Goal: Information Seeking & Learning: Learn about a topic

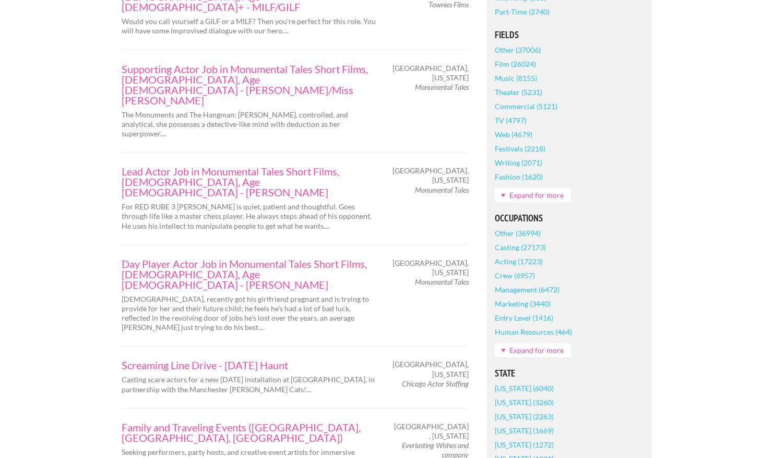
scroll to position [281, 0]
click at [522, 90] on link "Theater (5231)" at bounding box center [519, 92] width 48 height 14
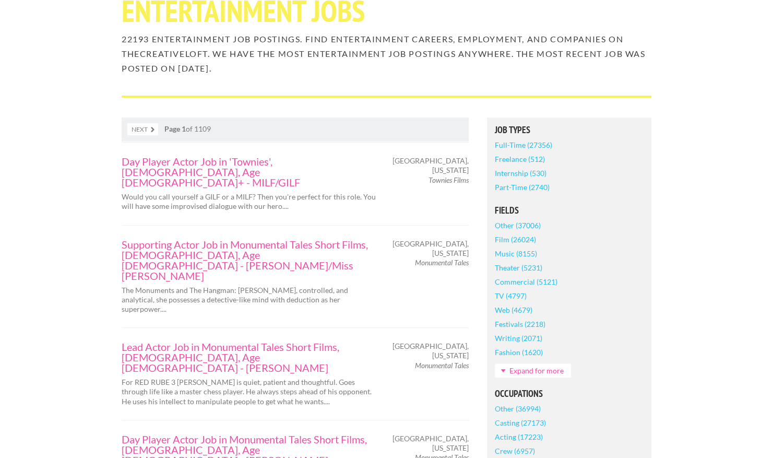
scroll to position [106, 0]
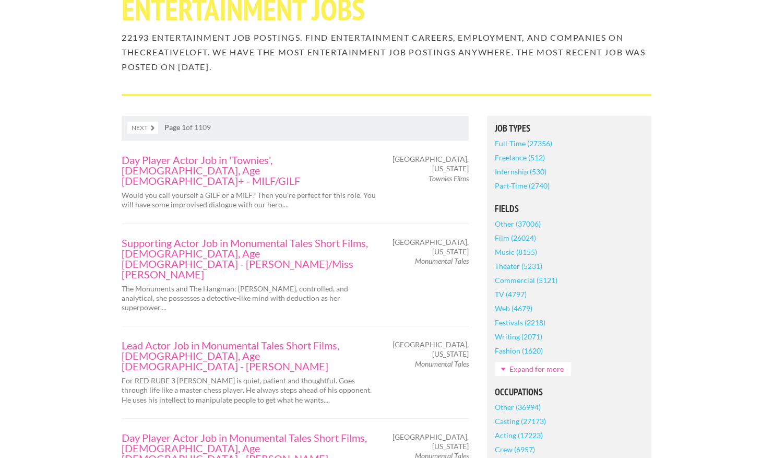
click at [518, 365] on link "Expand for more" at bounding box center [533, 369] width 76 height 14
